Goal: Information Seeking & Learning: Understand process/instructions

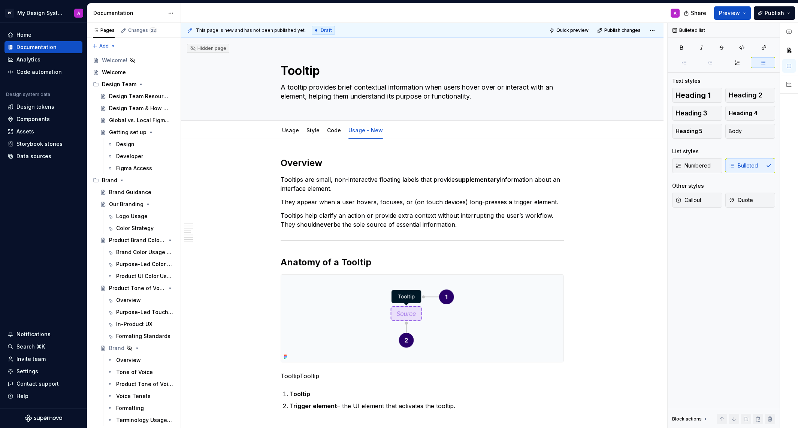
scroll to position [506, 0]
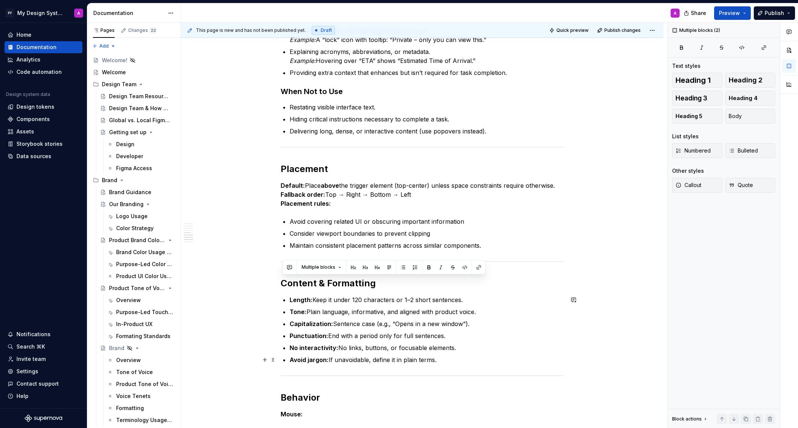
drag, startPoint x: 282, startPoint y: 284, endPoint x: 443, endPoint y: 356, distance: 176.0
click at [443, 356] on div "Overview Tooltips are small, non-interactive floating labels that provide suppl…" at bounding box center [421, 172] width 283 height 1043
copy div "Content & Formatting Length: Keep it under 120 characters or 1–2 short sentence…"
click at [315, 288] on h2 "Content & Formatting" at bounding box center [421, 283] width 283 height 12
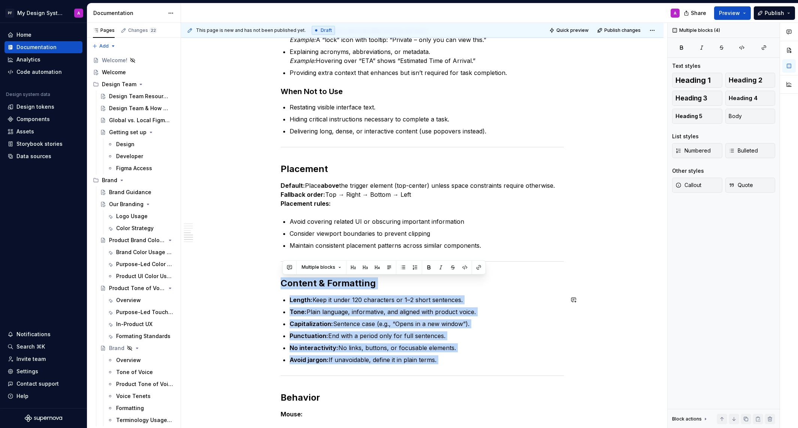
drag, startPoint x: 283, startPoint y: 281, endPoint x: 455, endPoint y: 368, distance: 191.9
click at [455, 368] on div "Overview Tooltips are small, non-interactive floating labels that provide suppl…" at bounding box center [421, 172] width 283 height 1043
copy div "Content & Formatting Length: Keep it under 120 characters or 1–2 short sentence…"
type textarea "*"
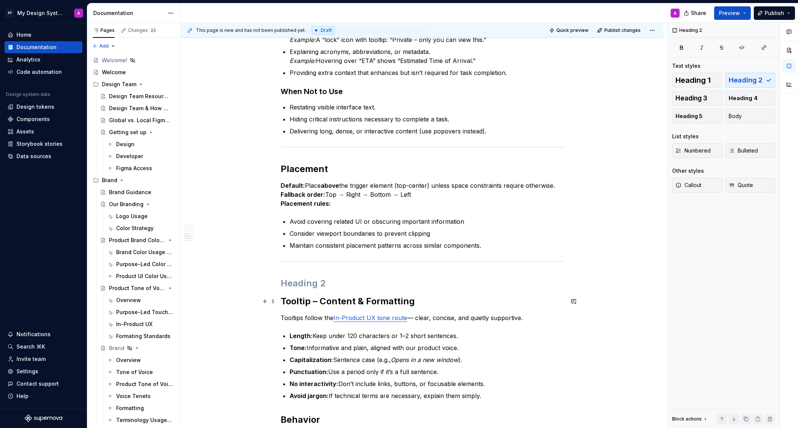
click at [282, 298] on div "Overview Tooltips are small, non-interactive floating labels that provide suppl…" at bounding box center [422, 243] width 482 height 1220
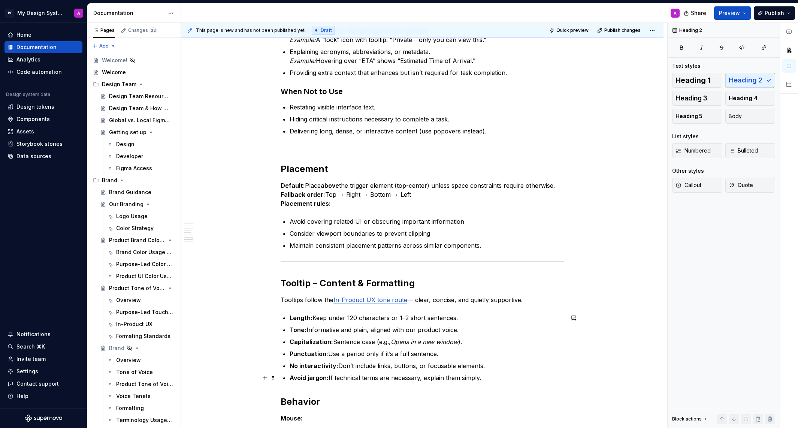
scroll to position [543, 0]
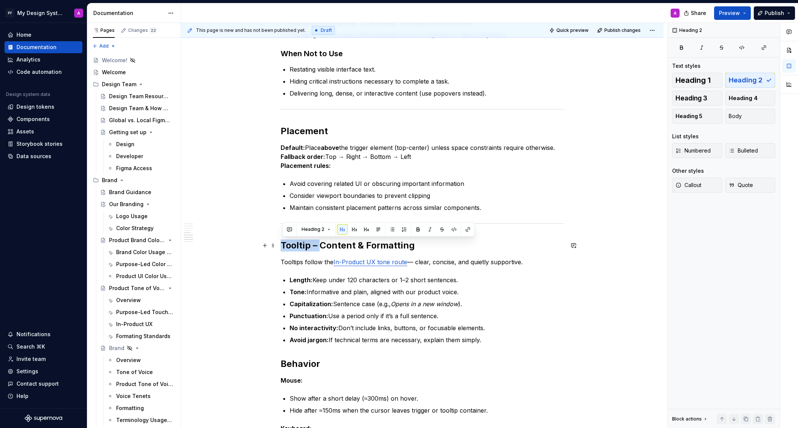
drag, startPoint x: 322, startPoint y: 245, endPoint x: 283, endPoint y: 245, distance: 39.0
click at [283, 245] on h2 "Tooltip – Content & Formatting" at bounding box center [421, 245] width 283 height 12
click at [505, 348] on div "Overview Tooltips are small, non-interactive floating labels that provide suppl…" at bounding box center [421, 137] width 283 height 1047
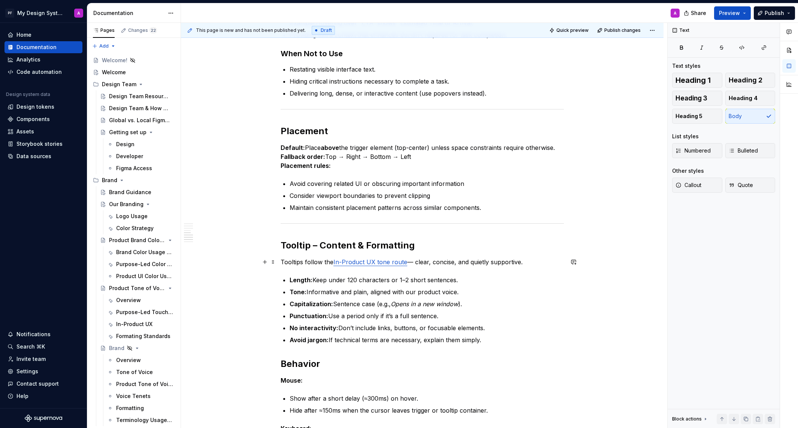
click at [416, 264] on p "Tooltips follow the In-Product UX tone route — clear, concise, and quietly supp…" at bounding box center [421, 261] width 283 height 9
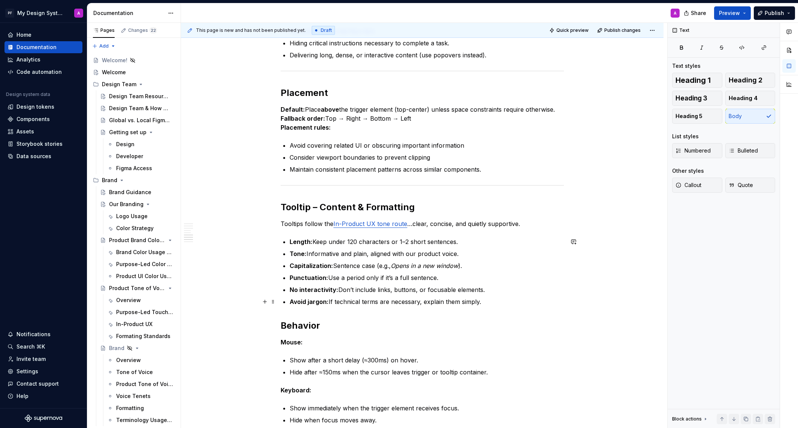
scroll to position [594, 0]
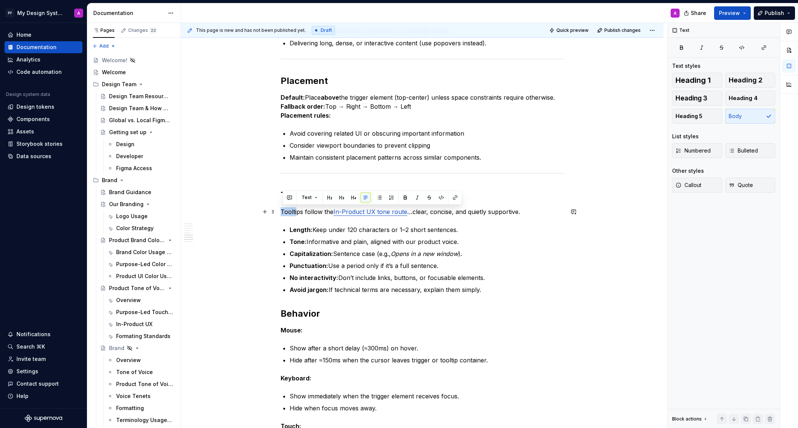
drag, startPoint x: 282, startPoint y: 210, endPoint x: 298, endPoint y: 210, distance: 15.7
click at [298, 210] on p "Tooltips follow the In-Product UX tone route …clear, concise, and quietly suppo…" at bounding box center [421, 211] width 283 height 9
click at [502, 259] on ul "Length: Keep under 120 characters or 1–2 short sentences. Tone: Informative and…" at bounding box center [426, 259] width 274 height 69
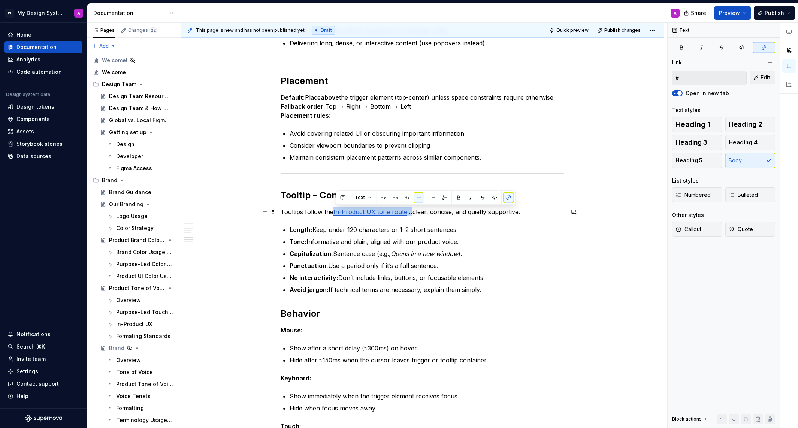
drag, startPoint x: 407, startPoint y: 210, endPoint x: 336, endPoint y: 208, distance: 71.6
click at [336, 208] on p "Tooltips follow the In-Product UX tone route …clear, concise, and quietly suppo…" at bounding box center [421, 211] width 283 height 9
click at [761, 78] on span "Edit" at bounding box center [765, 77] width 10 height 7
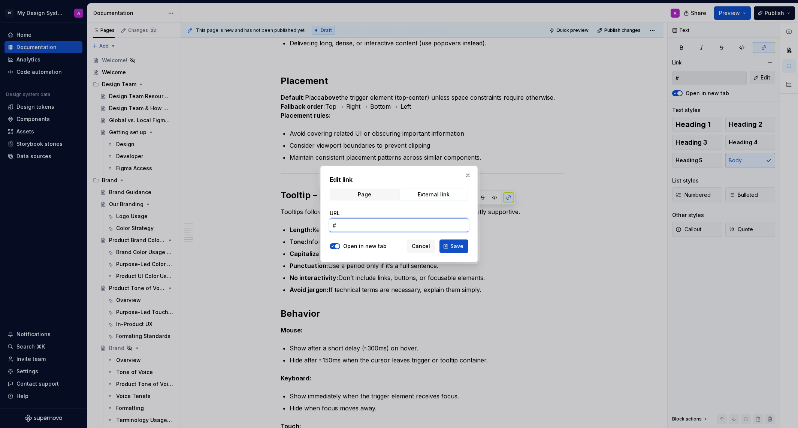
click at [401, 223] on input "#" at bounding box center [399, 224] width 139 height 13
click at [385, 194] on span "Page" at bounding box center [364, 194] width 68 height 10
click at [380, 223] on span "Select page" at bounding box center [395, 224] width 124 height 7
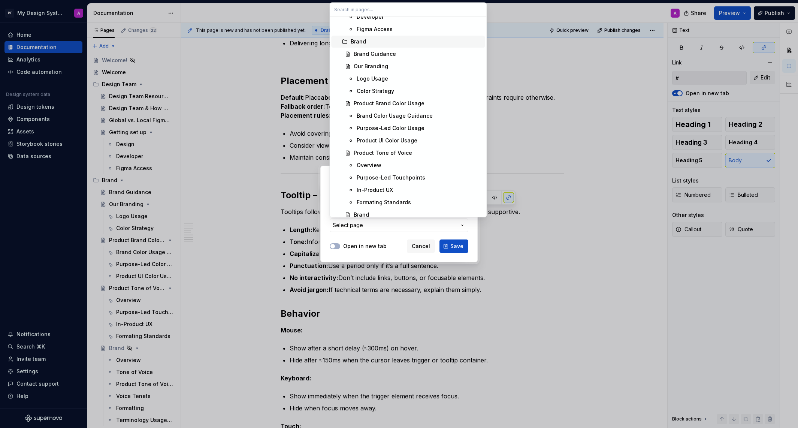
scroll to position [150, 0]
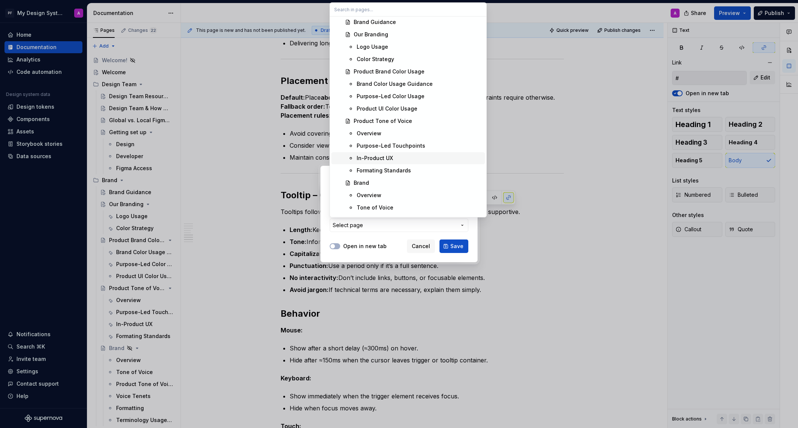
click at [381, 157] on div "In-Product UX" at bounding box center [374, 157] width 36 height 7
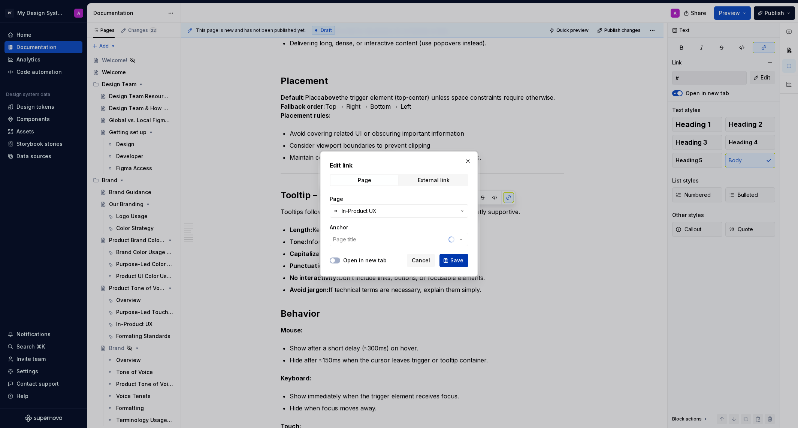
click at [456, 261] on span "Save" at bounding box center [456, 260] width 13 height 7
type input "Product Tone of Voice / In-Product UX"
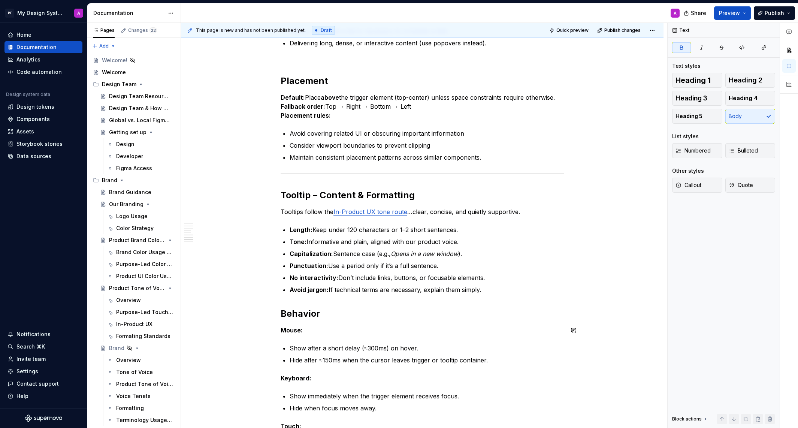
click at [548, 321] on div "Overview Tooltips are small, non-interactive floating labels that provide suppl…" at bounding box center [421, 86] width 283 height 1047
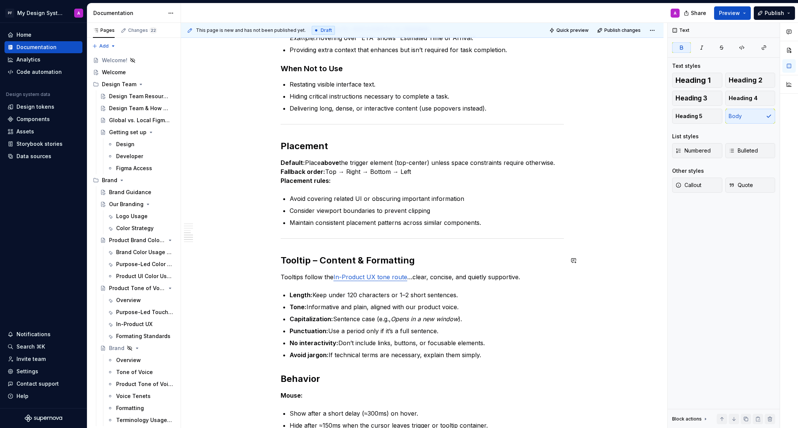
scroll to position [511, 0]
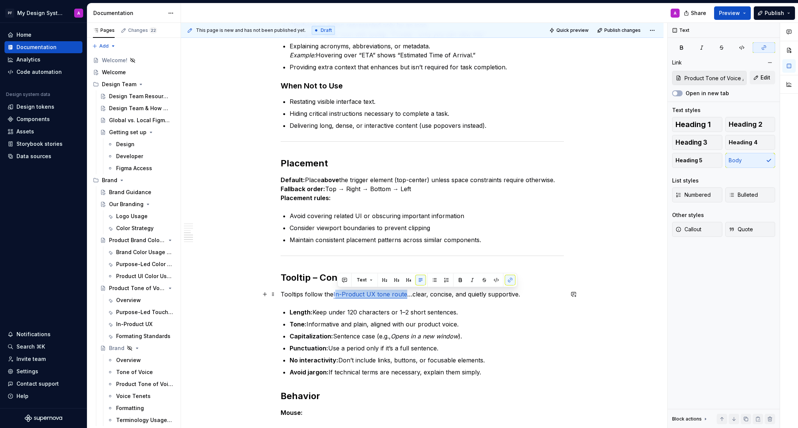
drag, startPoint x: 407, startPoint y: 294, endPoint x: 337, endPoint y: 292, distance: 70.0
click at [337, 292] on p "Tooltips follow the In-Product UX tone route …clear, concise, and quietly suppo…" at bounding box center [421, 293] width 283 height 9
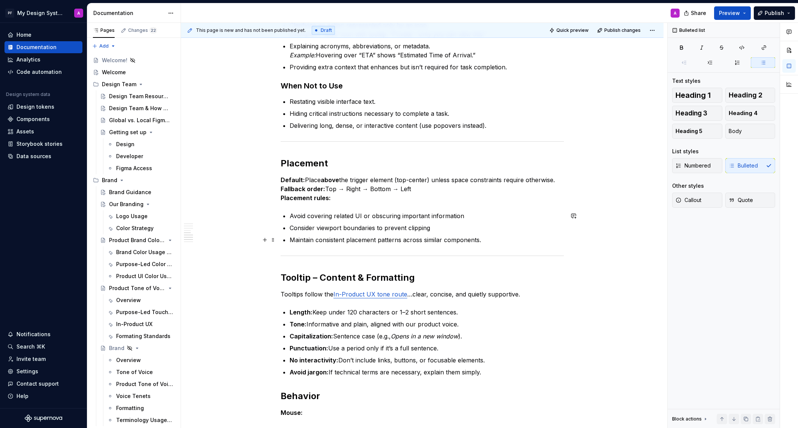
click at [520, 233] on ul "Avoid covering related UI or obscuring important information Consider viewport …" at bounding box center [426, 227] width 274 height 33
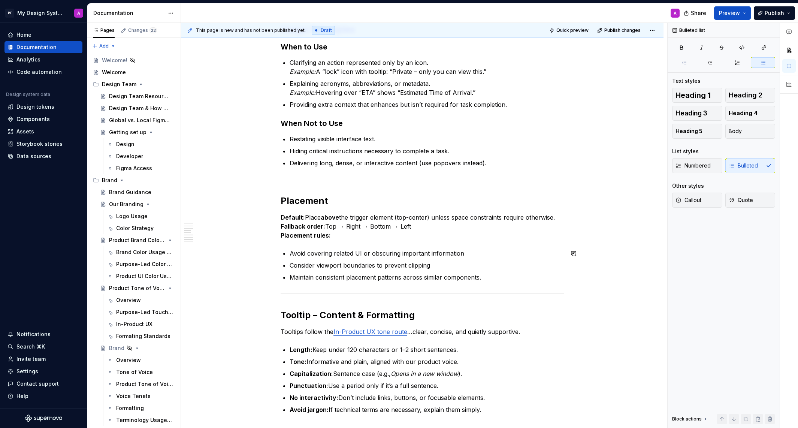
scroll to position [459, 0]
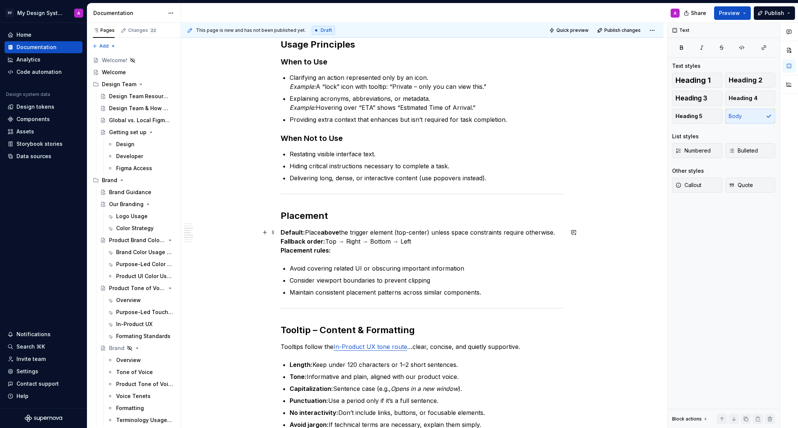
click at [403, 233] on p "Default: Place above the trigger element (top-center) unless space constraints …" at bounding box center [421, 241] width 283 height 27
click at [521, 265] on p "Avoid covering related UI or obscuring important information" at bounding box center [426, 268] width 274 height 9
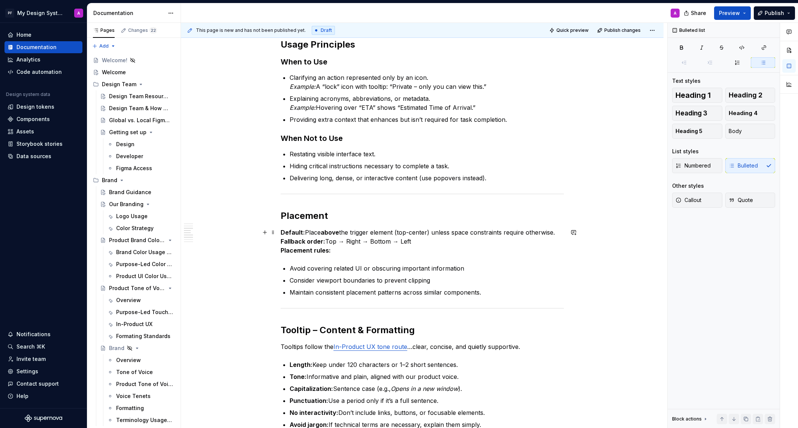
click at [283, 251] on strong "Placement rules:" at bounding box center [305, 249] width 50 height 7
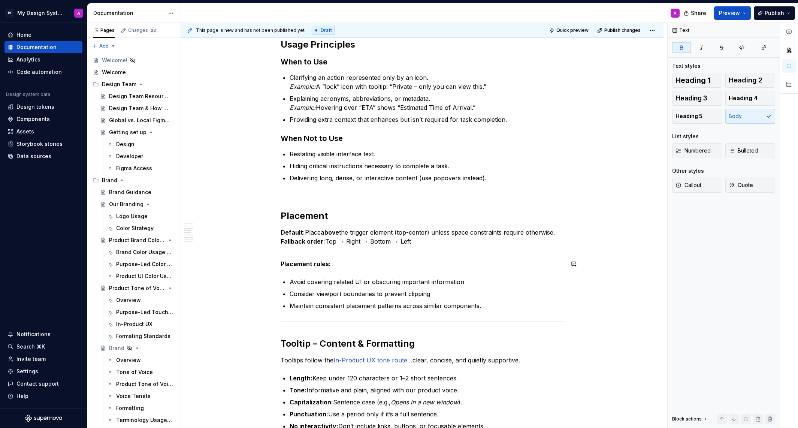
click at [292, 271] on div "Overview Tooltips are small, non-interactive floating labels that provide suppl…" at bounding box center [421, 228] width 283 height 1060
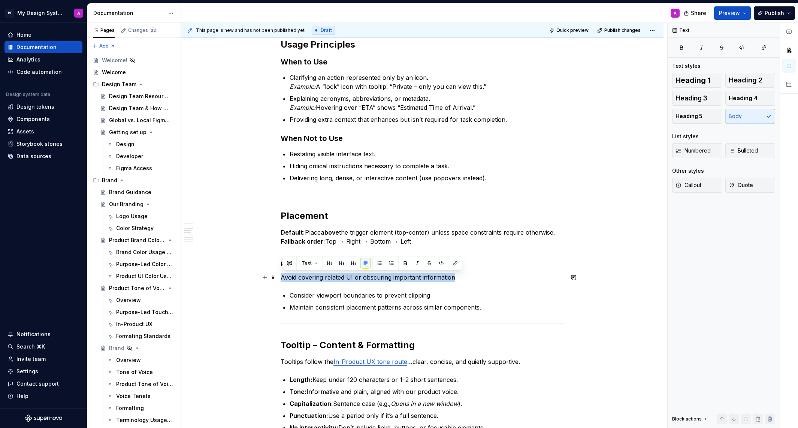
drag, startPoint x: 283, startPoint y: 277, endPoint x: 479, endPoint y: 277, distance: 195.5
click at [479, 277] on p "Avoid covering related UI or obscuring important information" at bounding box center [421, 277] width 283 height 9
click at [380, 262] on button "button" at bounding box center [379, 263] width 10 height 10
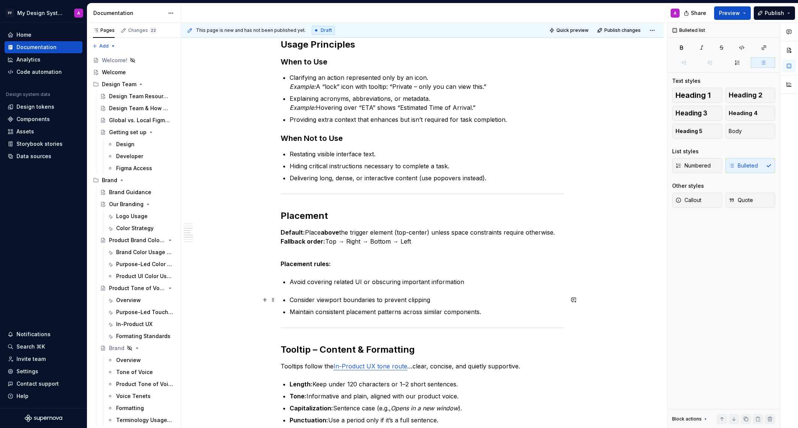
click at [291, 300] on div "Overview Tooltips are small, non-interactive floating labels that provide suppl…" at bounding box center [421, 231] width 283 height 1066
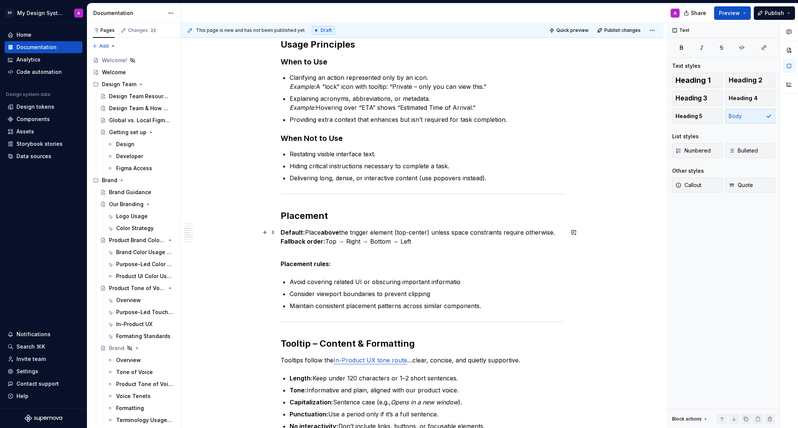
click at [323, 231] on p "Default: Place above the trigger element (top-center) unless space constraints …" at bounding box center [421, 241] width 283 height 27
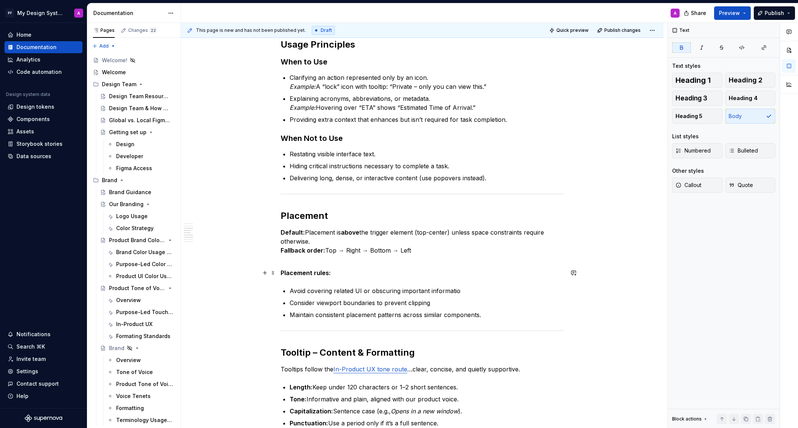
click at [283, 270] on strong "Placement rules:" at bounding box center [305, 272] width 50 height 7
click at [315, 241] on p "Default: Placement is above the trigger element (top-center) unless space const…" at bounding box center [421, 246] width 283 height 36
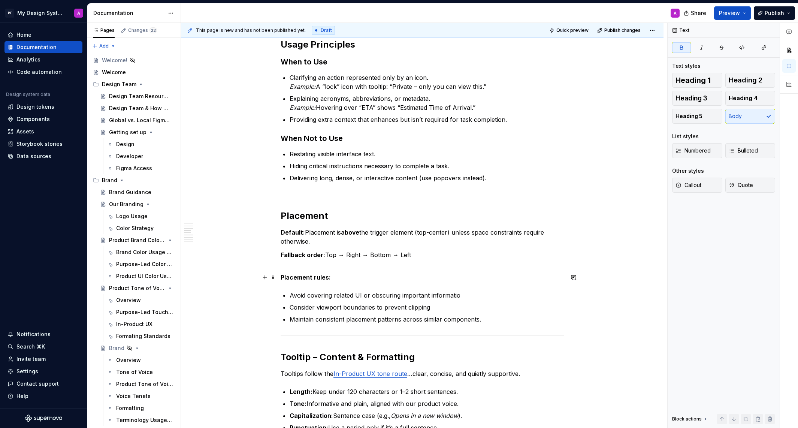
click at [282, 274] on div "Overview Tooltips are small, non-interactive floating labels that provide suppl…" at bounding box center [422, 294] width 482 height 1229
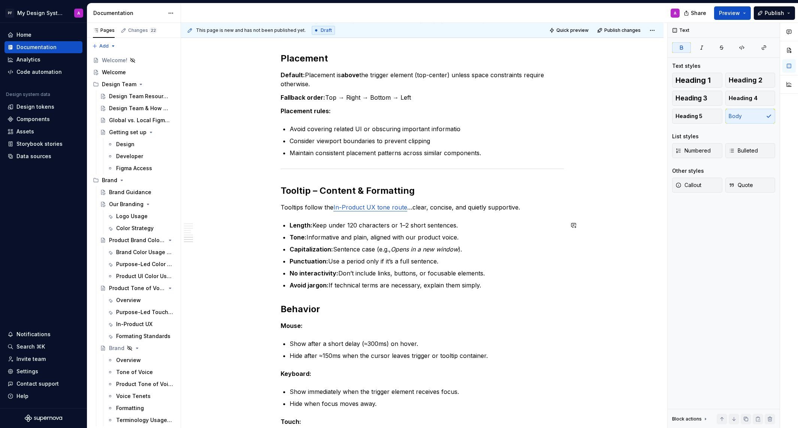
scroll to position [773, 0]
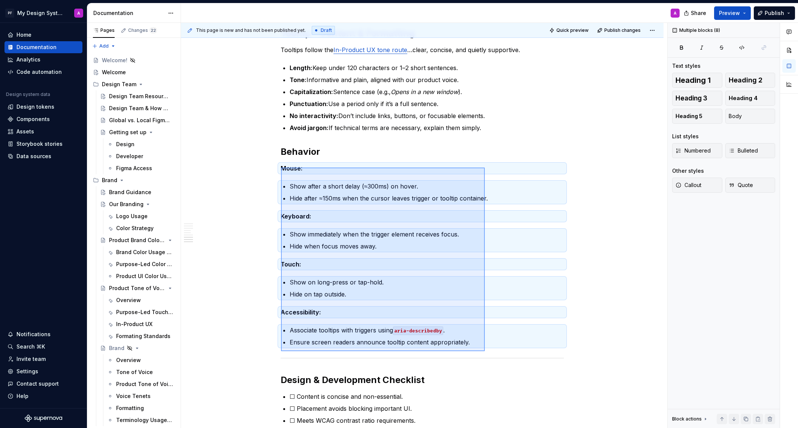
drag, startPoint x: 281, startPoint y: 167, endPoint x: 485, endPoint y: 351, distance: 274.2
click at [485, 351] on div "This page is new and has not been published yet. Draft Quick preview Publish ch…" at bounding box center [424, 225] width 486 height 405
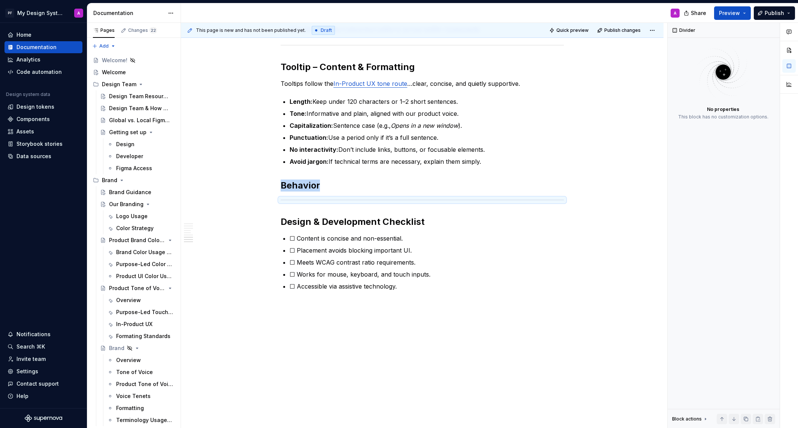
scroll to position [739, 0]
click at [328, 190] on h2 "Behavior" at bounding box center [421, 186] width 283 height 12
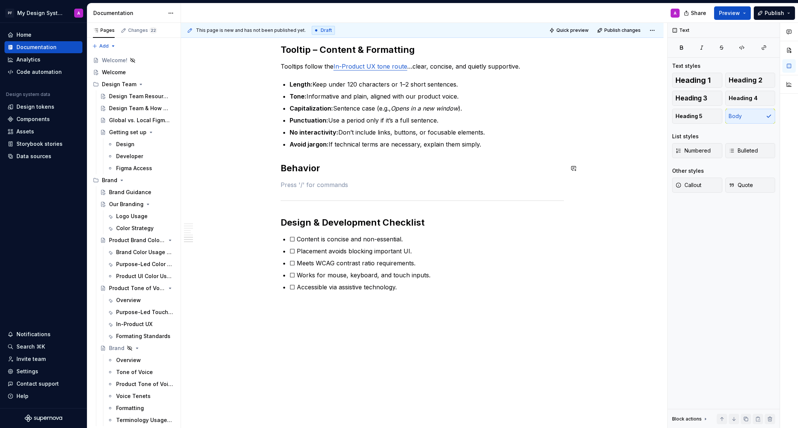
scroll to position [773, 0]
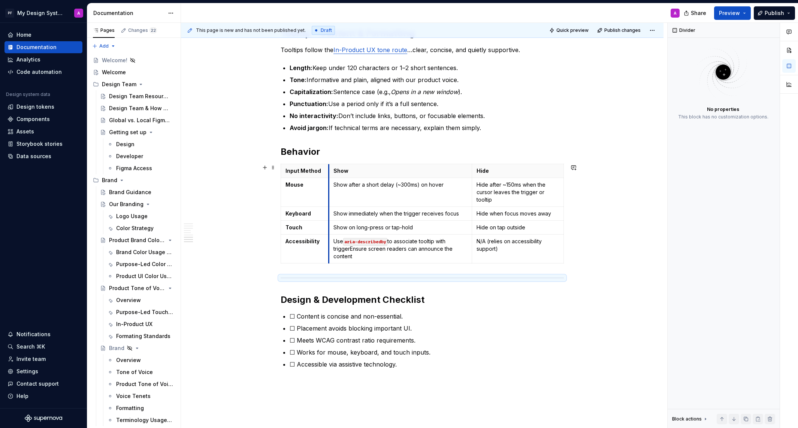
drag, startPoint x: 313, startPoint y: 177, endPoint x: 331, endPoint y: 177, distance: 17.6
click at [331, 177] on tbody "Input Method Show Hide Mouse Show after a short delay (~300ms) on hover Hide af…" at bounding box center [422, 213] width 283 height 99
click at [276, 166] on span at bounding box center [273, 167] width 6 height 10
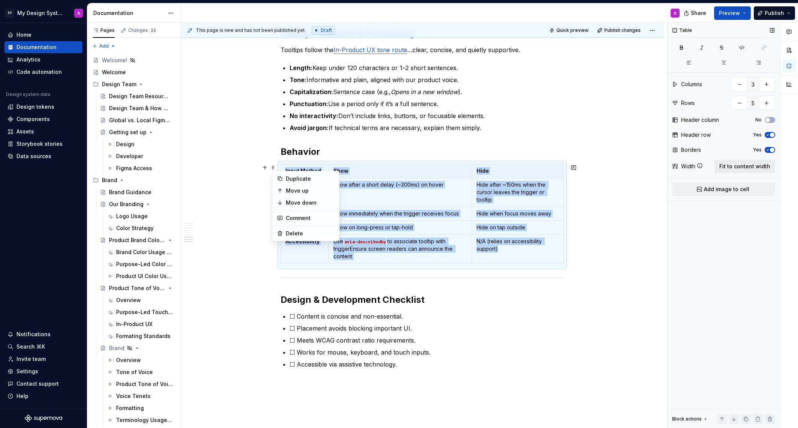
click at [746, 166] on span "Fit to content width" at bounding box center [744, 166] width 51 height 7
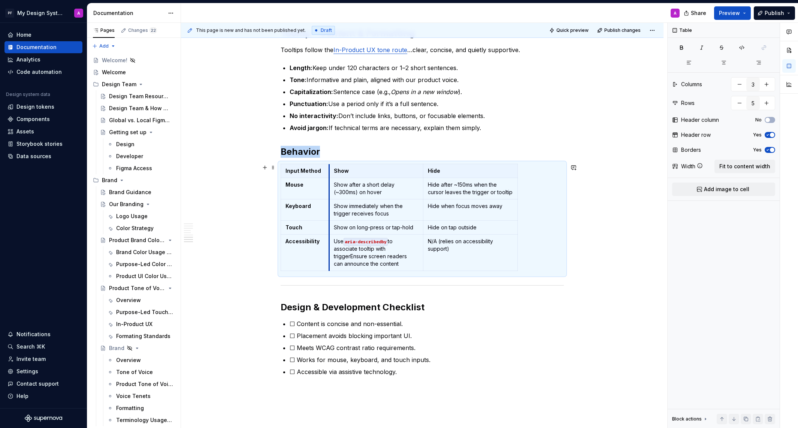
drag, startPoint x: 377, startPoint y: 172, endPoint x: 331, endPoint y: 172, distance: 46.1
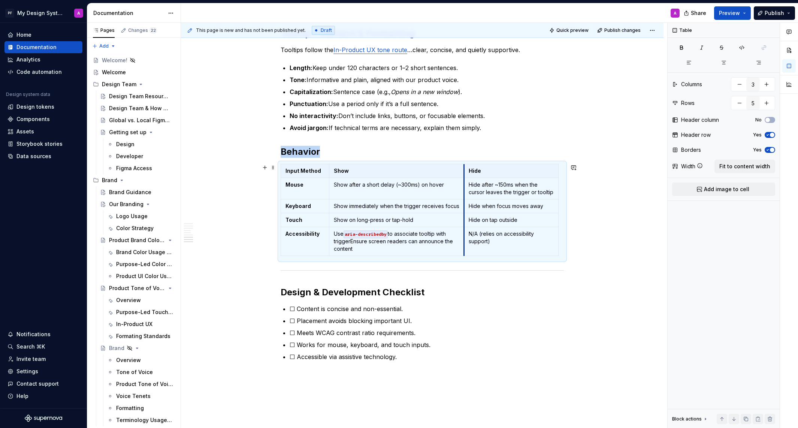
drag, startPoint x: 425, startPoint y: 176, endPoint x: 466, endPoint y: 176, distance: 40.8
click at [466, 176] on tbody "Input Method Show Hide Mouse Show after a short delay (~300ms) on hover Hide af…" at bounding box center [419, 210] width 277 height 92
drag, startPoint x: 559, startPoint y: 218, endPoint x: 564, endPoint y: 218, distance: 4.9
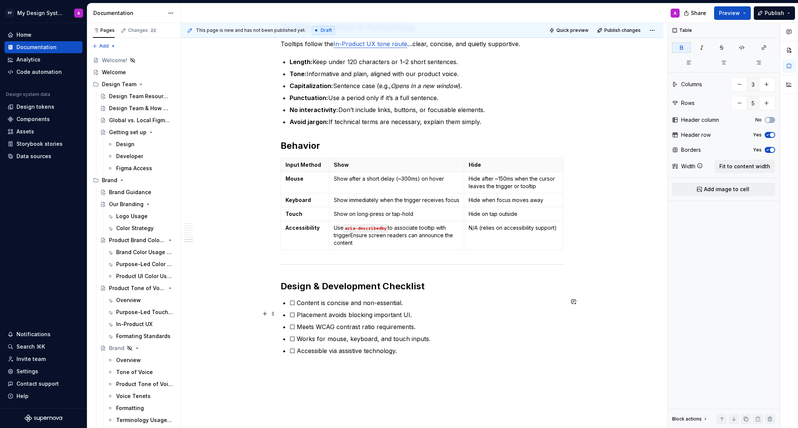
scroll to position [842, 0]
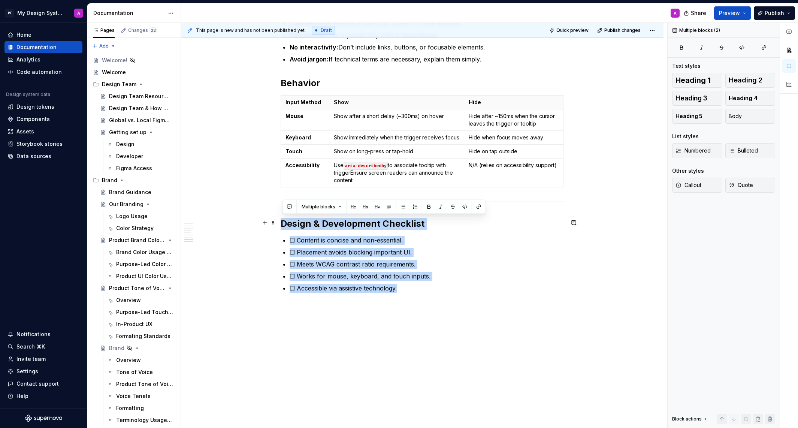
drag, startPoint x: 416, startPoint y: 286, endPoint x: 288, endPoint y: 215, distance: 146.5
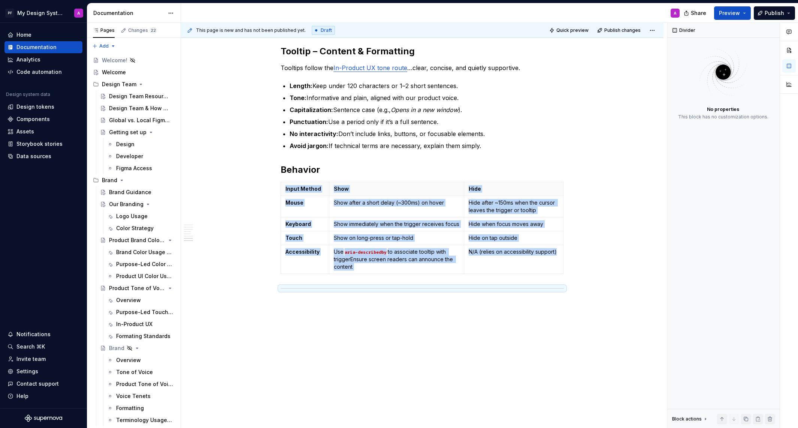
scroll to position [753, 0]
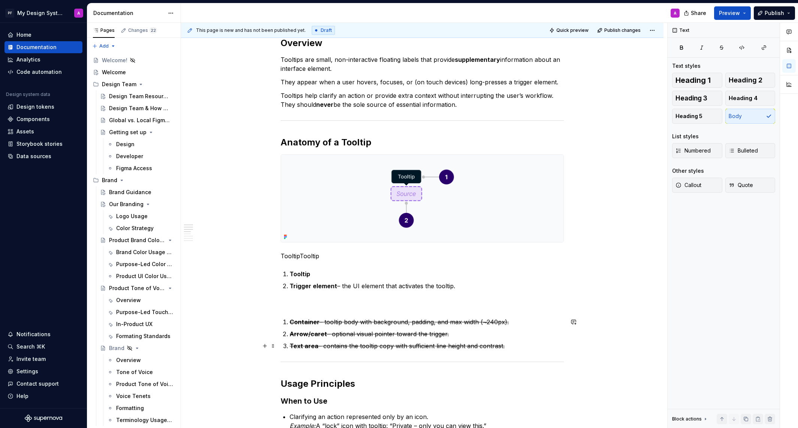
scroll to position [127, 0]
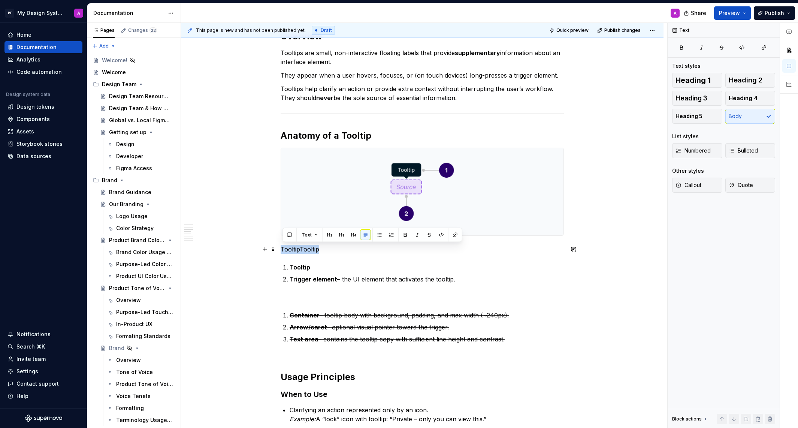
drag, startPoint x: 325, startPoint y: 248, endPoint x: 281, endPoint y: 246, distance: 44.6
click at [401, 238] on button "button" at bounding box center [405, 235] width 10 height 10
drag, startPoint x: 325, startPoint y: 249, endPoint x: 282, endPoint y: 247, distance: 43.1
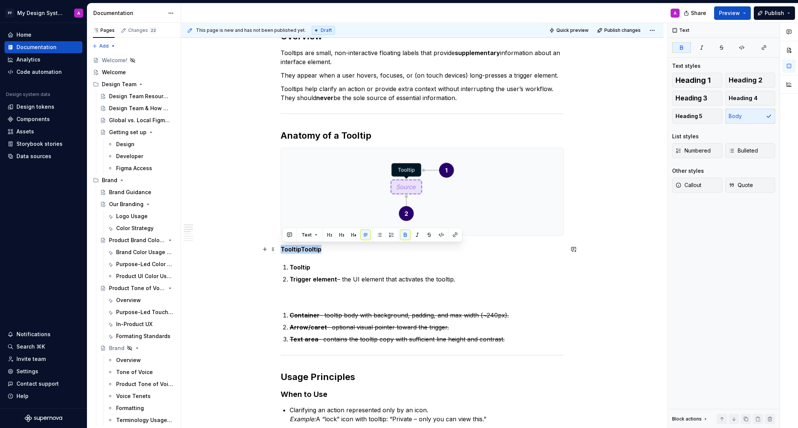
click at [282, 247] on p "TooltipTooltip" at bounding box center [421, 249] width 283 height 9
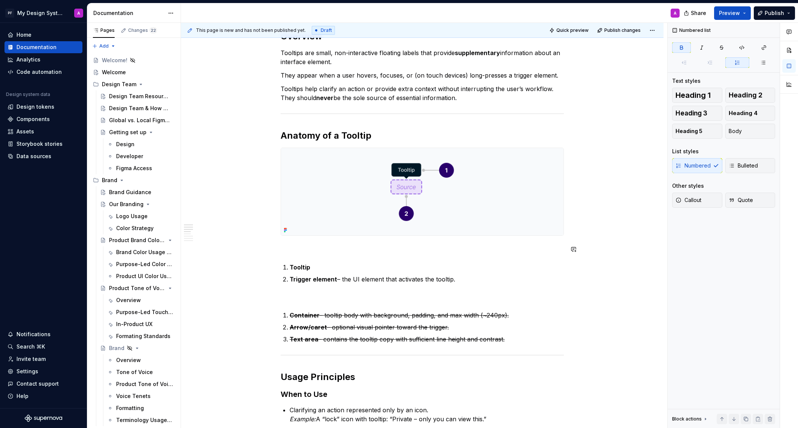
click at [295, 248] on p at bounding box center [421, 249] width 283 height 9
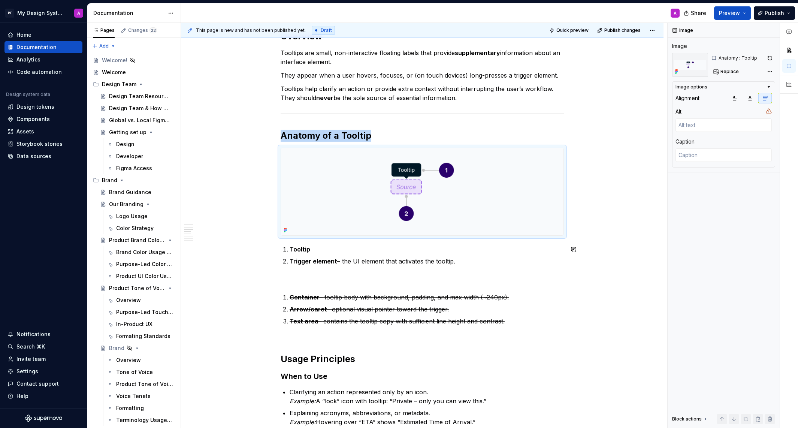
click at [481, 263] on p "Trigger element – the UI element that activates the tooltip." at bounding box center [426, 261] width 274 height 9
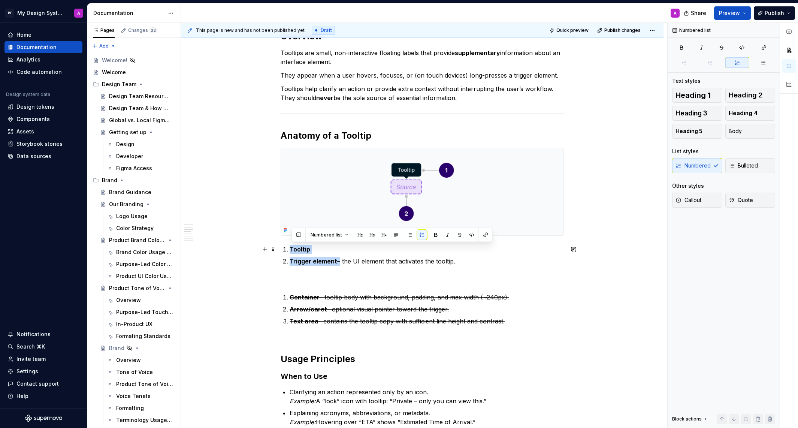
drag, startPoint x: 339, startPoint y: 260, endPoint x: 292, endPoint y: 249, distance: 48.0
click at [292, 249] on ol "Tooltip Trigger element – the UI element that activates the tooltip." at bounding box center [426, 255] width 274 height 21
click at [432, 237] on button "button" at bounding box center [435, 235] width 10 height 10
click at [433, 236] on button "button" at bounding box center [435, 235] width 10 height 10
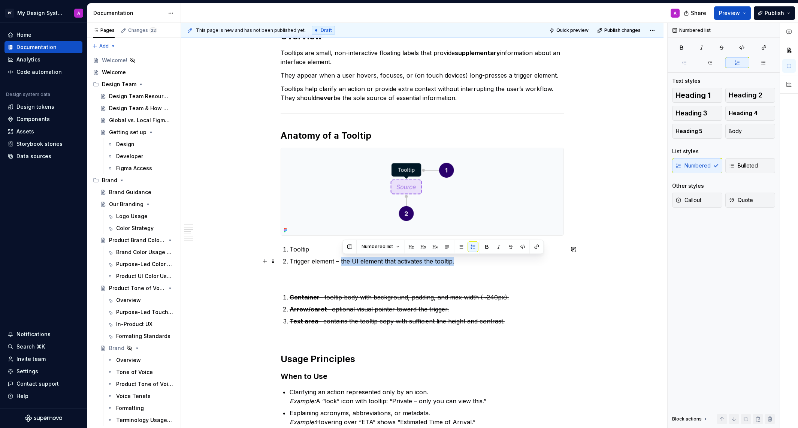
drag, startPoint x: 458, startPoint y: 261, endPoint x: 342, endPoint y: 261, distance: 116.1
click at [342, 261] on p "Trigger element – the UI element that activates the tooltip." at bounding box center [426, 261] width 274 height 9
click at [343, 260] on p "Trigger element – the UI element that activates the tooltip." at bounding box center [426, 261] width 274 height 9
drag, startPoint x: 343, startPoint y: 260, endPoint x: 453, endPoint y: 262, distance: 110.1
click at [453, 262] on p "Trigger element – the UI element that activates the tooltip." at bounding box center [426, 261] width 274 height 9
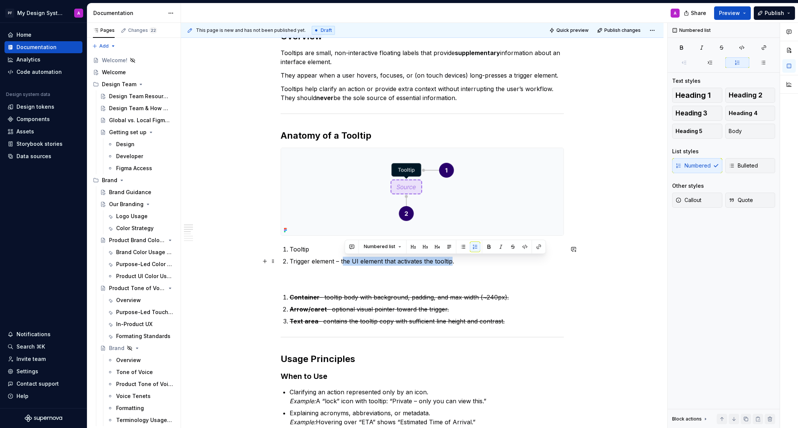
click at [420, 262] on p "Trigger element – the UI element that activates the tooltip." at bounding box center [426, 261] width 274 height 9
drag, startPoint x: 396, startPoint y: 260, endPoint x: 344, endPoint y: 260, distance: 52.1
click at [344, 260] on p "Trigger element – the UI element that activates the tooltip." at bounding box center [426, 261] width 274 height 9
click at [345, 261] on p "Trigger element – activates the tooltip." at bounding box center [426, 261] width 274 height 9
drag, startPoint x: 404, startPoint y: 260, endPoint x: 344, endPoint y: 260, distance: 60.3
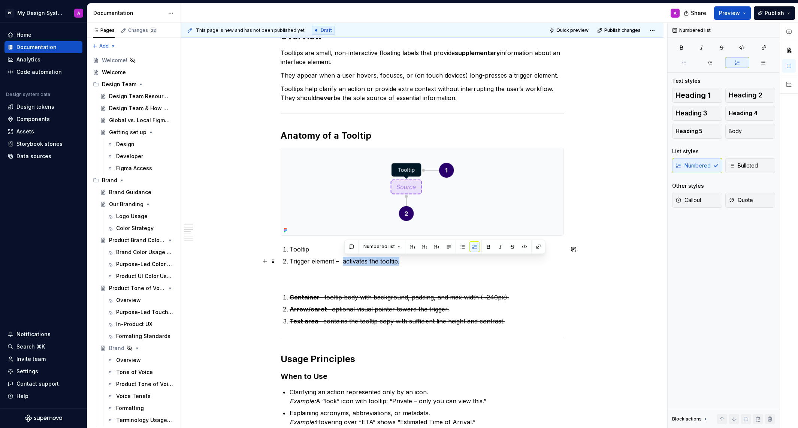
click at [344, 260] on p "Trigger element – activates the tooltip." at bounding box center [426, 261] width 274 height 9
click at [497, 247] on button "button" at bounding box center [500, 246] width 10 height 10
click at [484, 275] on p at bounding box center [421, 278] width 283 height 9
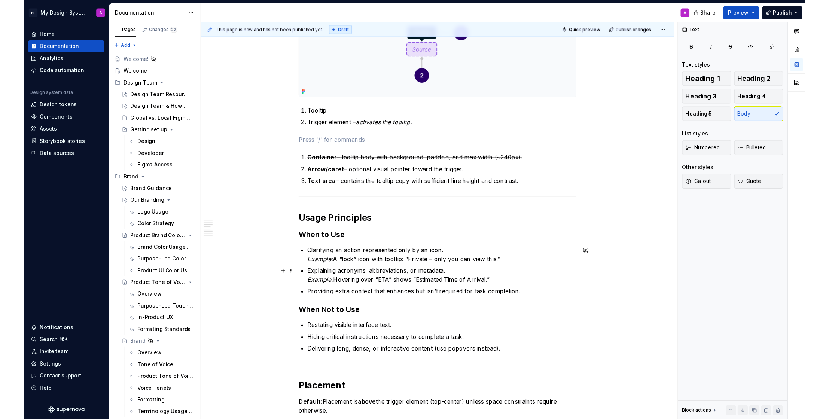
scroll to position [0, 0]
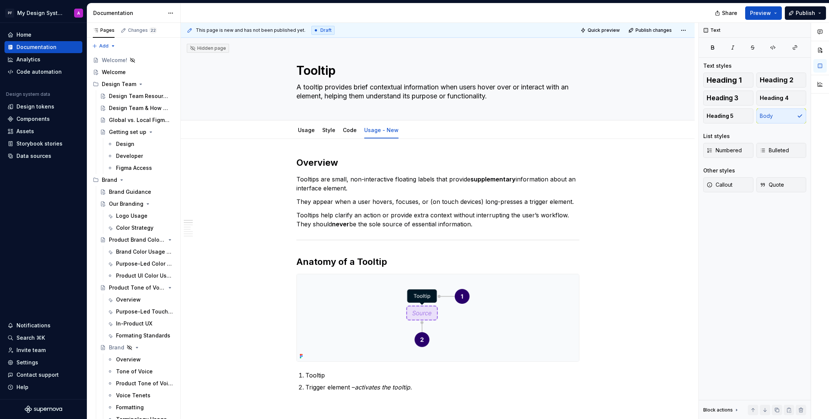
type textarea "*"
